Goal: Task Accomplishment & Management: Manage account settings

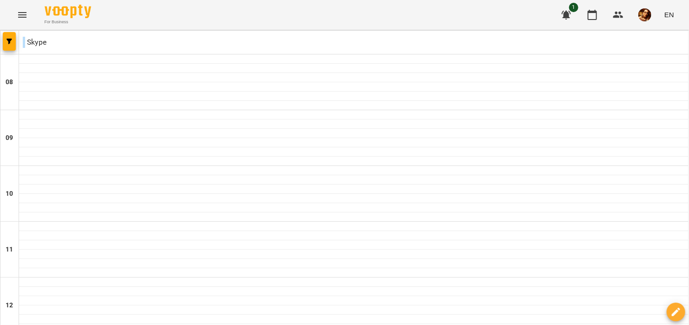
scroll to position [512, 0]
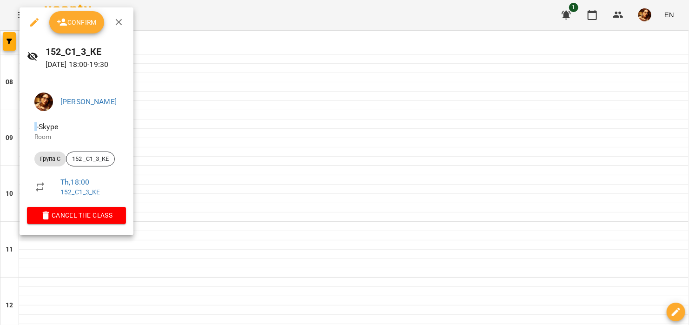
click at [89, 28] on button "Confirm" at bounding box center [76, 22] width 55 height 22
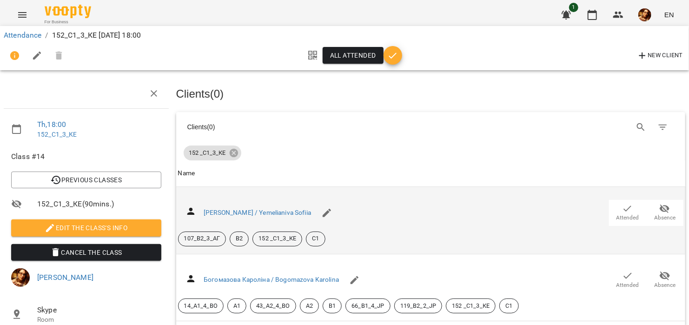
scroll to position [233, 0]
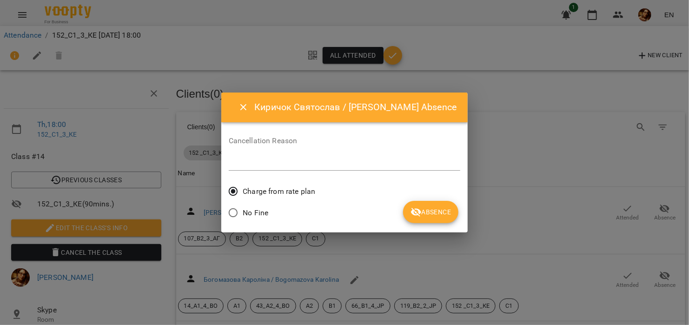
click at [429, 220] on button "Absence" at bounding box center [430, 212] width 55 height 22
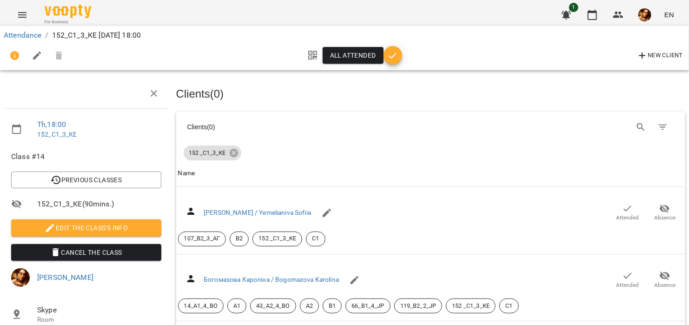
scroll to position [108, 0]
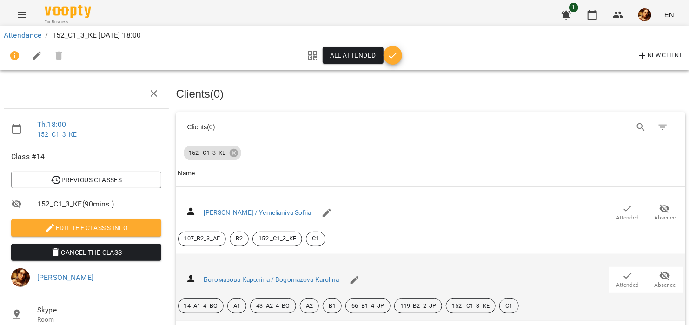
click at [652, 270] on span "Absence" at bounding box center [665, 279] width 26 height 19
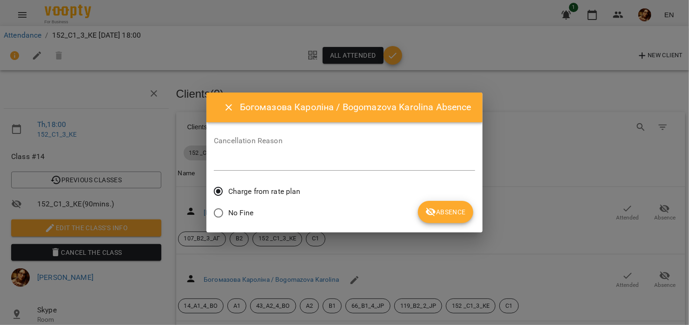
click at [429, 215] on icon "submit" at bounding box center [431, 212] width 11 height 11
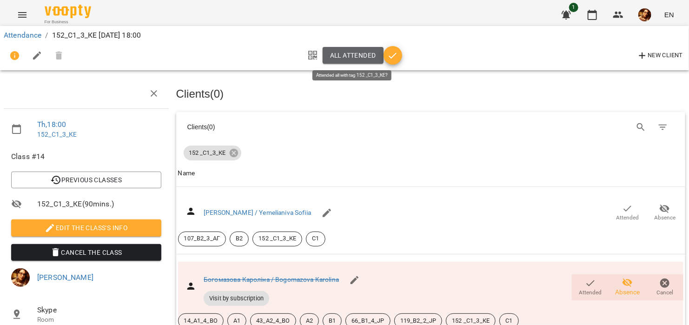
click at [354, 58] on span "All attended" at bounding box center [353, 55] width 46 height 11
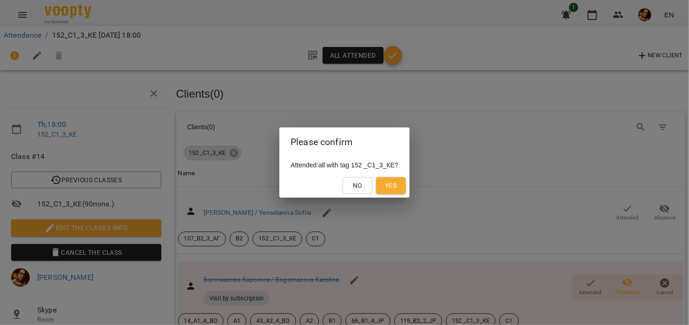
click at [392, 194] on button "Yes" at bounding box center [391, 185] width 30 height 17
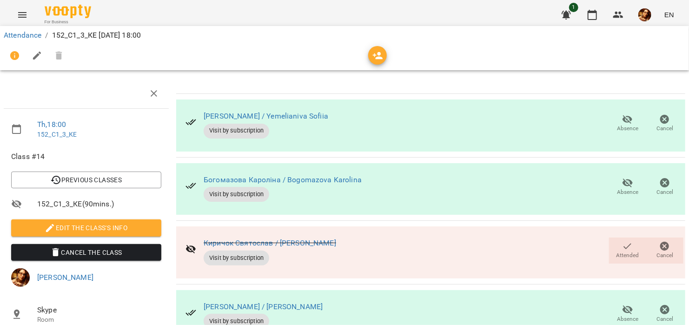
scroll to position [0, 0]
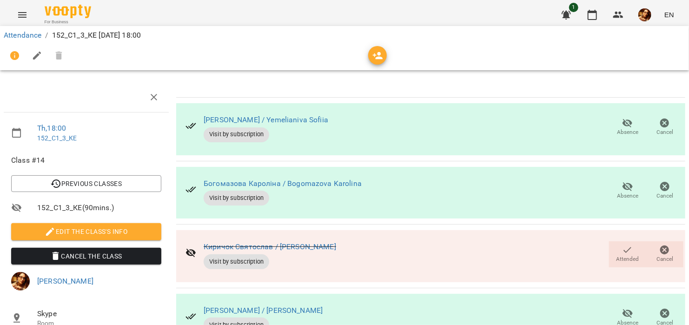
click at [623, 189] on icon "button" at bounding box center [628, 186] width 10 height 9
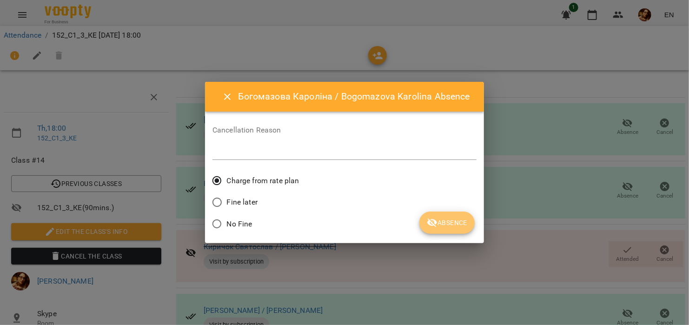
click at [458, 223] on span "Absence" at bounding box center [447, 222] width 40 height 11
